Goal: Understand process/instructions: Learn how to perform a task or action

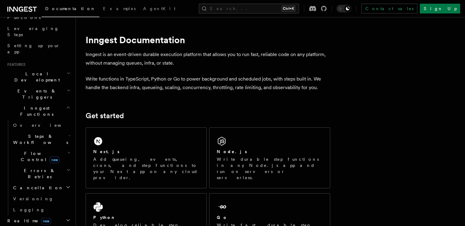
scroll to position [122, 0]
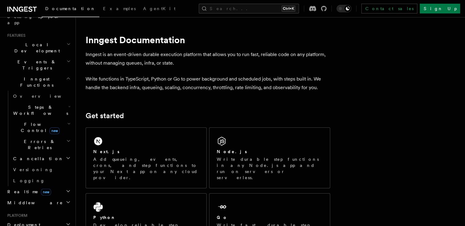
click at [25, 221] on span "Deployment" at bounding box center [22, 224] width 35 height 6
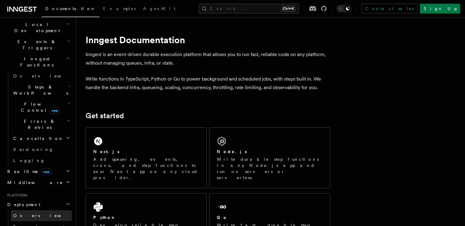
click at [25, 213] on span "Overview" at bounding box center [44, 215] width 63 height 5
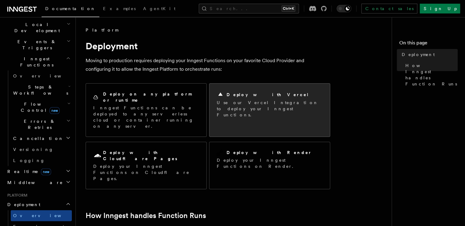
click at [274, 101] on p "Use our Vercel Integration to deploy your Inngest Functions." at bounding box center [270, 108] width 106 height 18
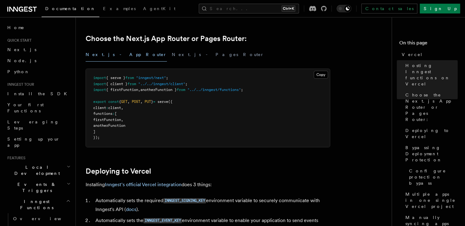
scroll to position [163, 0]
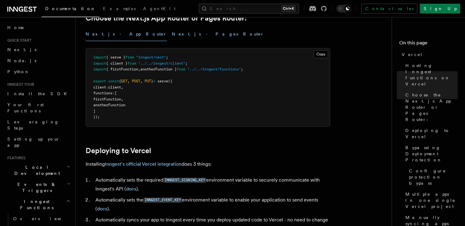
click at [172, 35] on button "Next.js - Pages Router" at bounding box center [218, 34] width 92 height 14
click at [96, 34] on button "Next.js - App Router" at bounding box center [126, 34] width 81 height 14
click at [172, 34] on button "Next.js - Pages Router" at bounding box center [218, 34] width 92 height 14
click at [88, 35] on button "Next.js - App Router" at bounding box center [126, 34] width 81 height 14
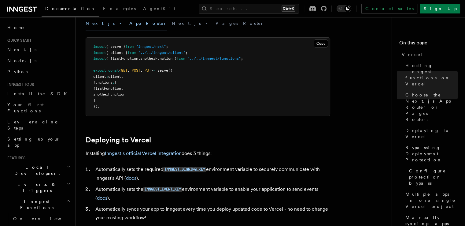
scroll to position [204, 0]
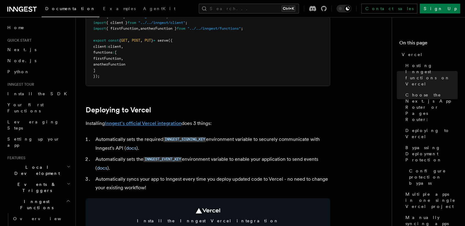
click at [137, 124] on link "Inngest's official Vercel integration" at bounding box center [143, 123] width 77 height 6
